Goal: Information Seeking & Learning: Learn about a topic

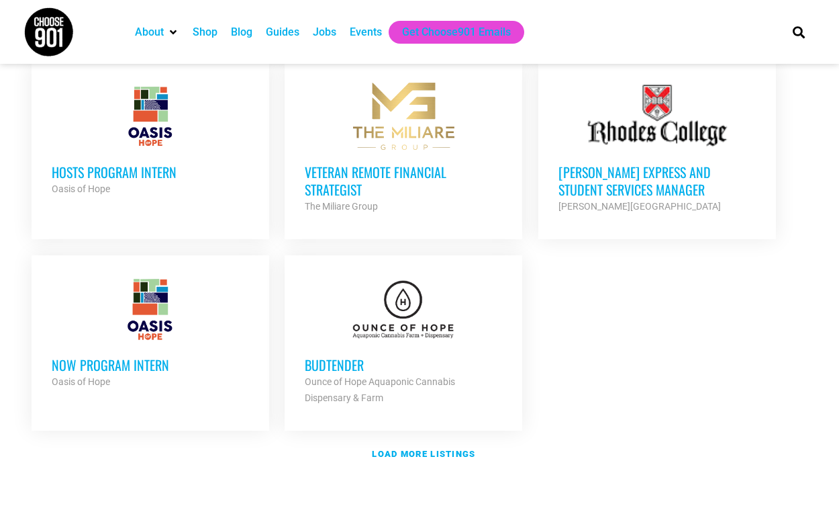
scroll to position [1502, 0]
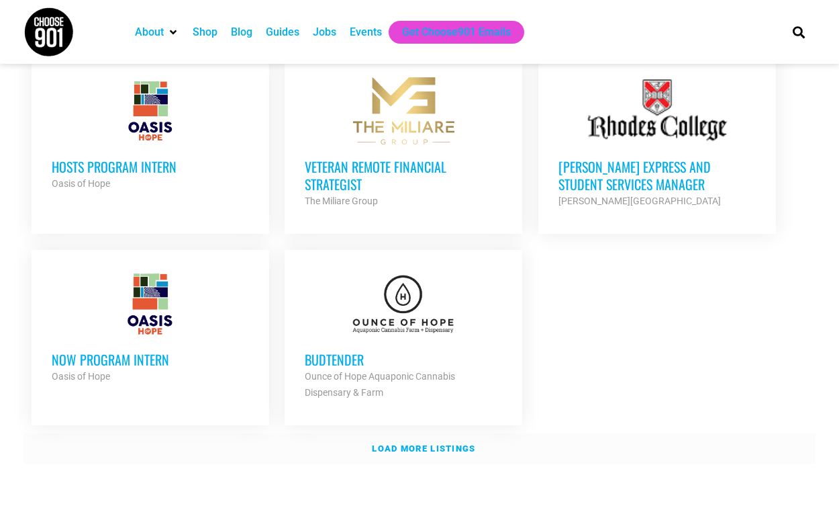
click at [436, 443] on strong "Load more listings" at bounding box center [423, 448] width 103 height 10
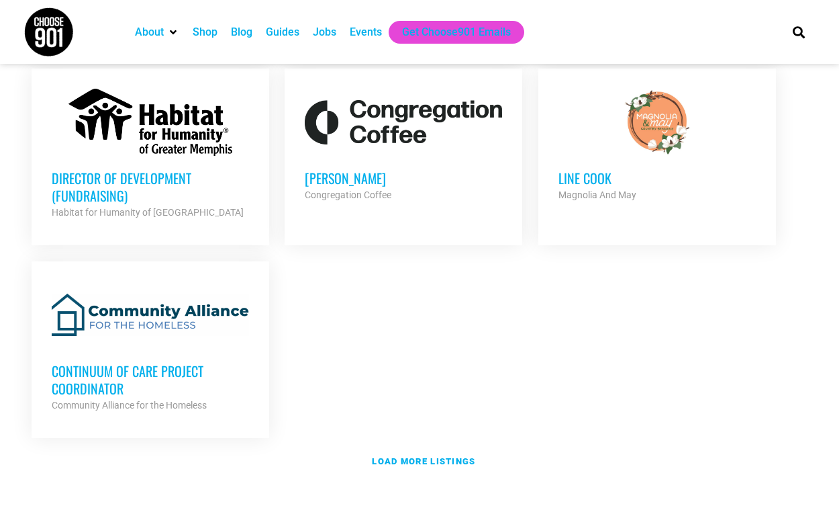
scroll to position [2836, 0]
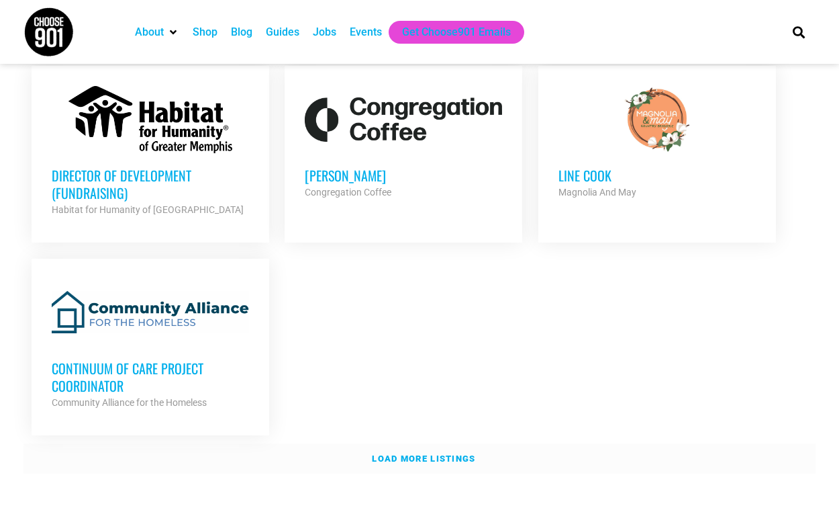
click at [469, 453] on strong "Load more listings" at bounding box center [423, 458] width 103 height 10
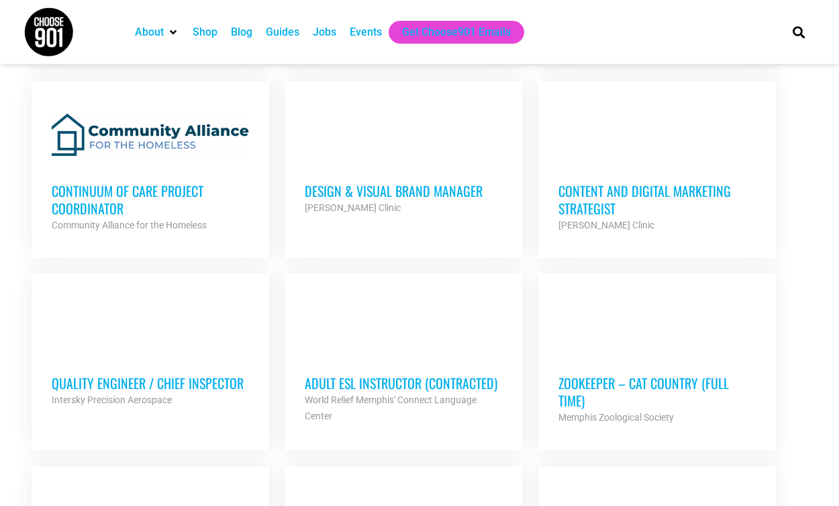
scroll to position [3015, 0]
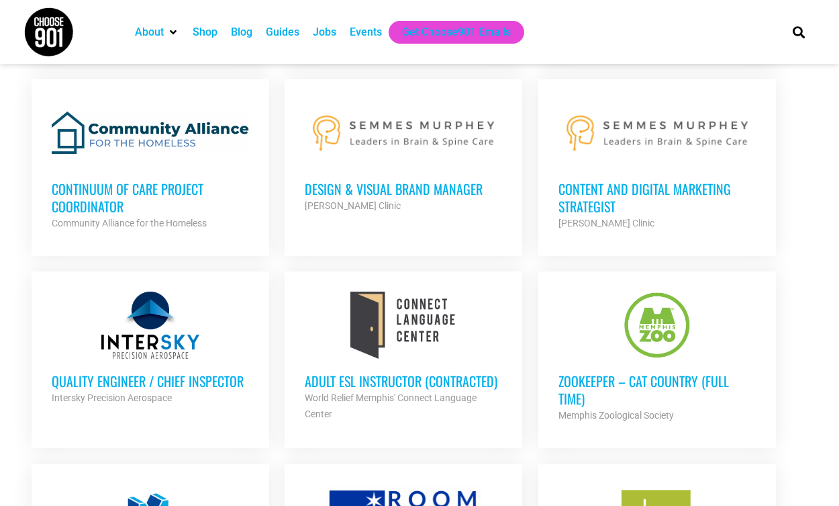
click at [675, 372] on h3 "Zookeeper – Cat Country (Full Time)" at bounding box center [657, 389] width 197 height 35
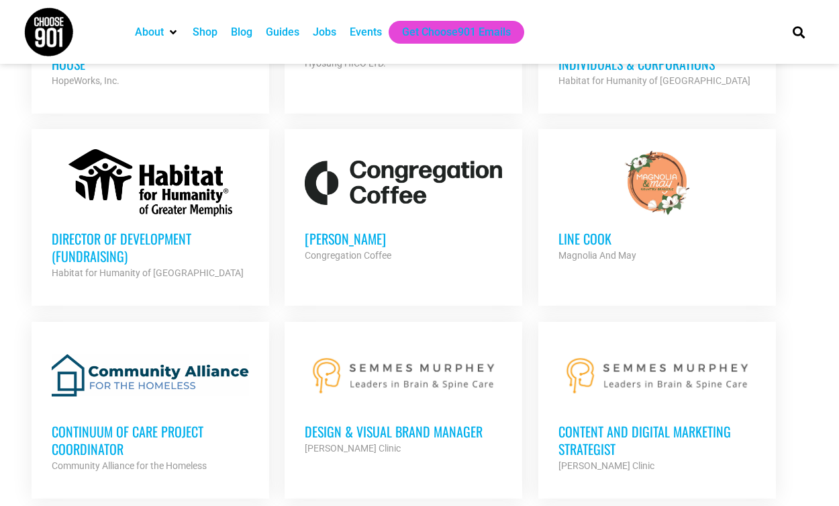
click at [331, 230] on h3 "[PERSON_NAME]" at bounding box center [403, 238] width 197 height 17
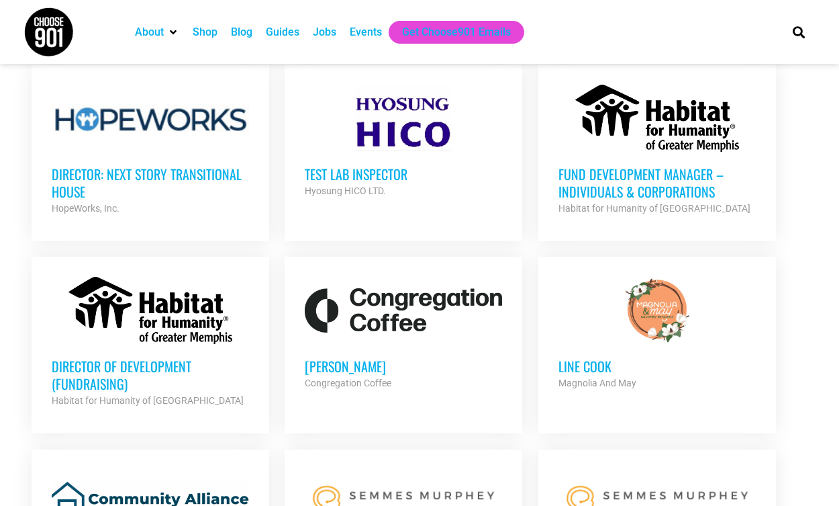
scroll to position [2615, 0]
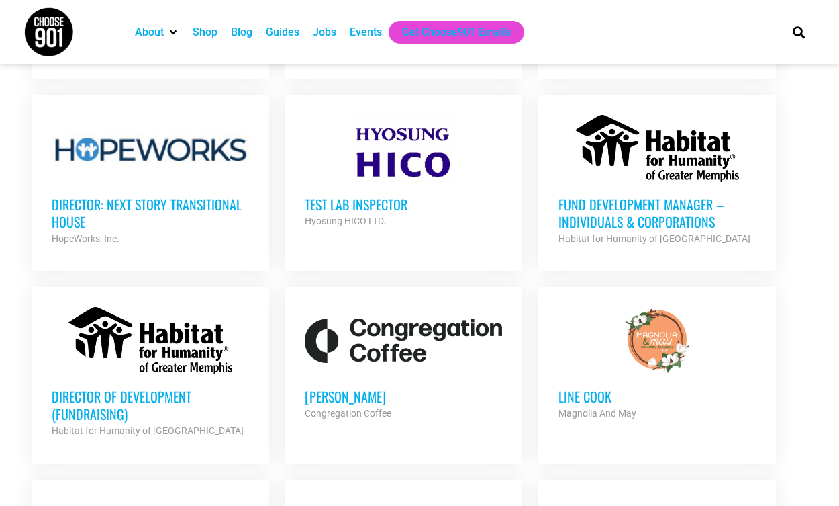
click at [603, 387] on h3 "Line cook" at bounding box center [657, 395] width 197 height 17
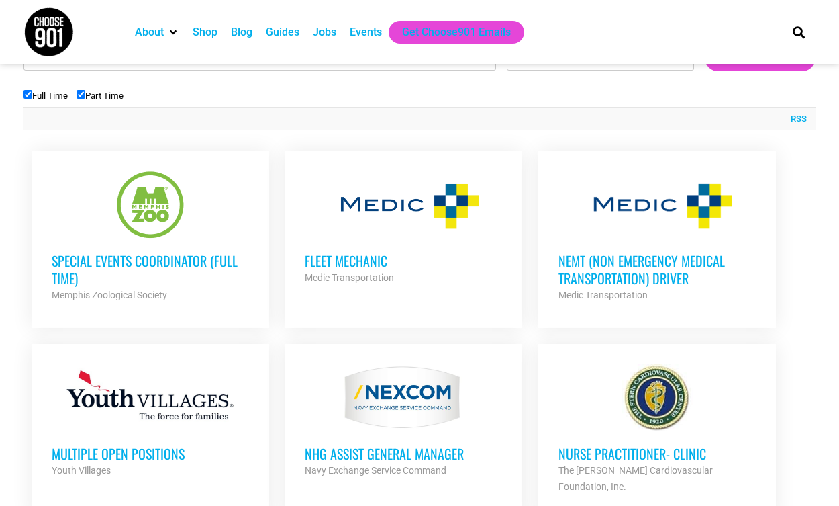
scroll to position [368, 0]
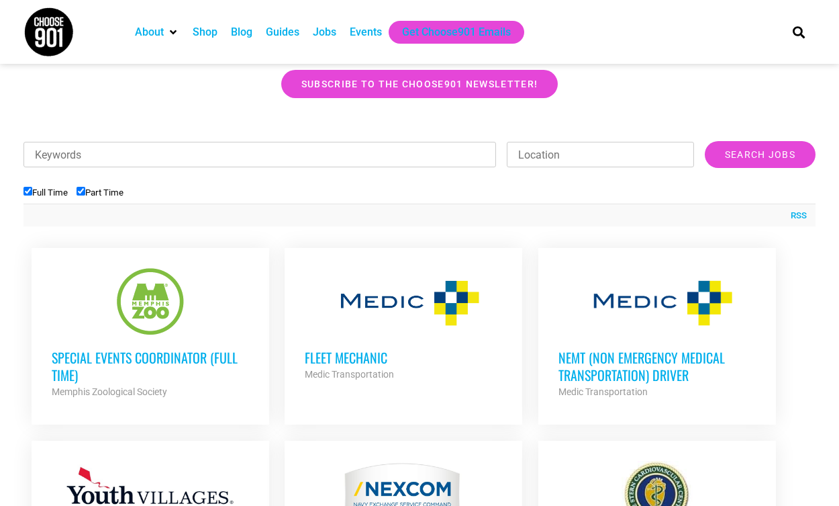
click at [218, 357] on h3 "Special Events Coordinator (Full Time)" at bounding box center [150, 365] width 197 height 35
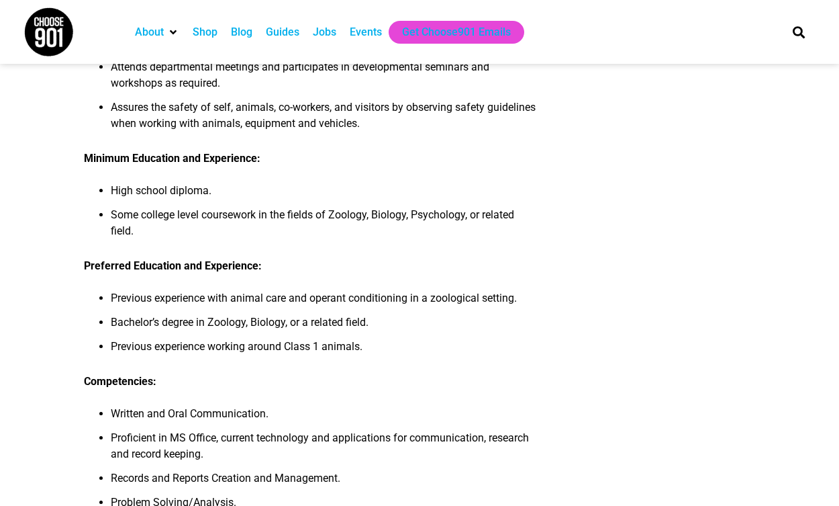
scroll to position [824, 0]
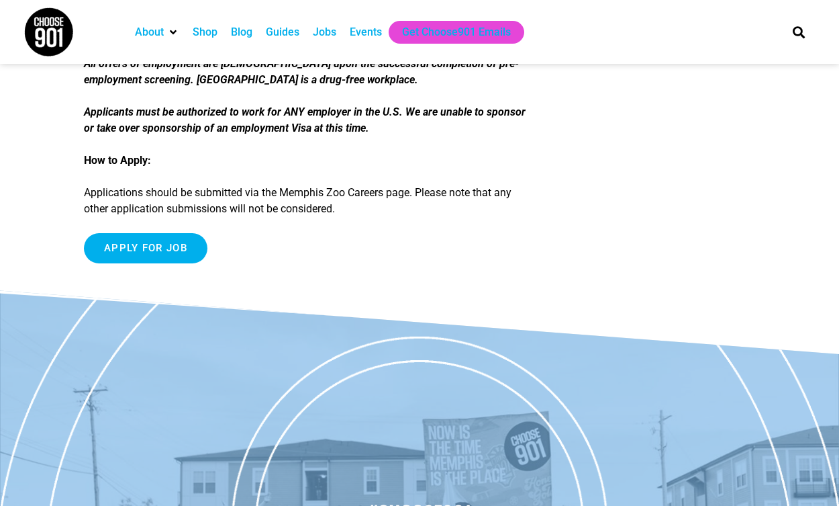
scroll to position [2518, 0]
